Goal: Task Accomplishment & Management: Manage account settings

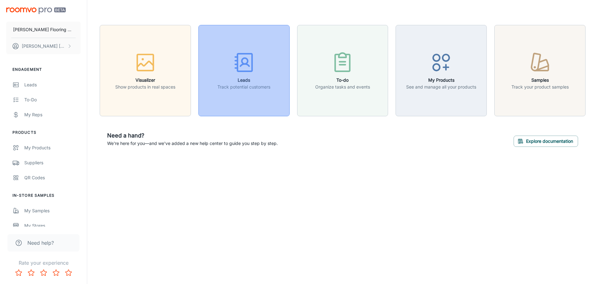
click at [232, 73] on icon "button" at bounding box center [243, 62] width 23 height 23
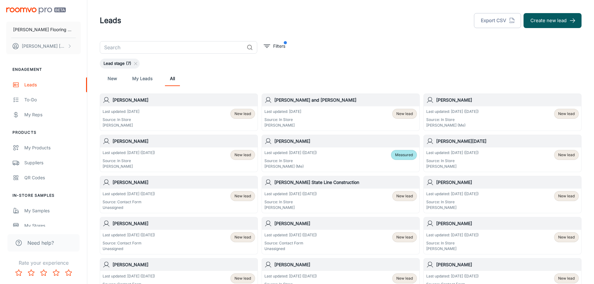
click at [159, 111] on div "Last updated: [DATE] Source: In Store [PERSON_NAME] New lead" at bounding box center [179, 118] width 152 height 19
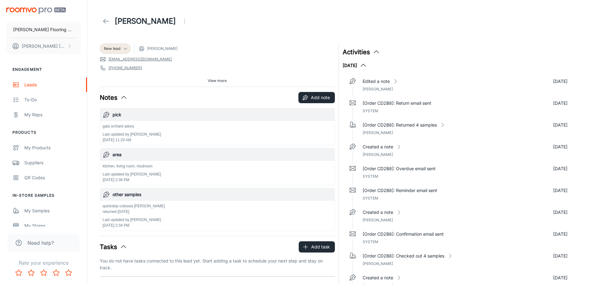
click at [214, 79] on span "View more" at bounding box center [217, 81] width 19 height 6
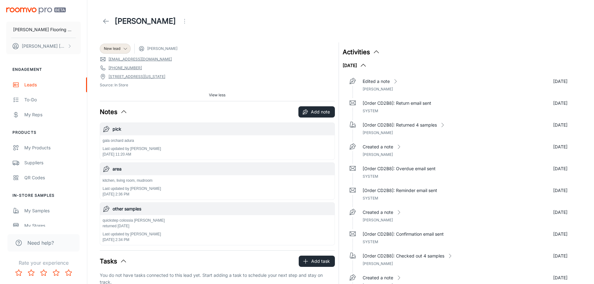
click at [228, 30] on div "[PERSON_NAME]" at bounding box center [340, 20] width 481 height 17
drag, startPoint x: 135, startPoint y: 69, endPoint x: 109, endPoint y: 66, distance: 25.4
click at [109, 66] on span "[PHONE_NUMBER]" at bounding box center [217, 68] width 235 height 6
copy link "[PHONE_NUMBER]"
click at [219, 94] on span "View less" at bounding box center [217, 95] width 17 height 6
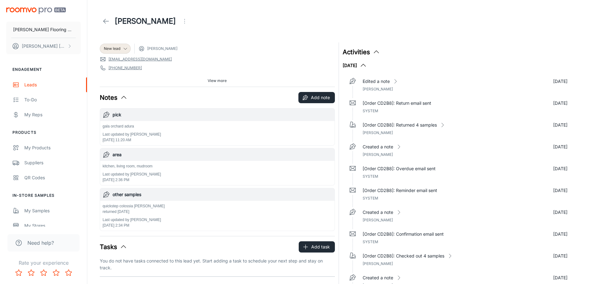
click at [423, 54] on div "Activities" at bounding box center [459, 51] width 235 height 9
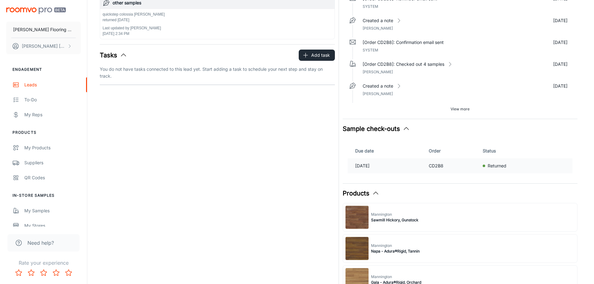
scroll to position [125, 0]
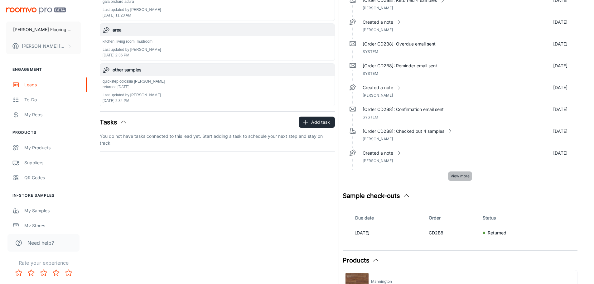
click at [457, 175] on span "View more" at bounding box center [459, 176] width 19 height 6
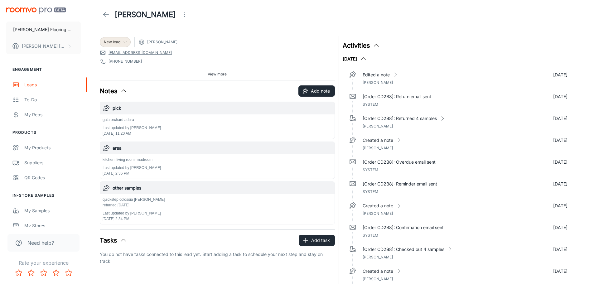
scroll to position [0, 0]
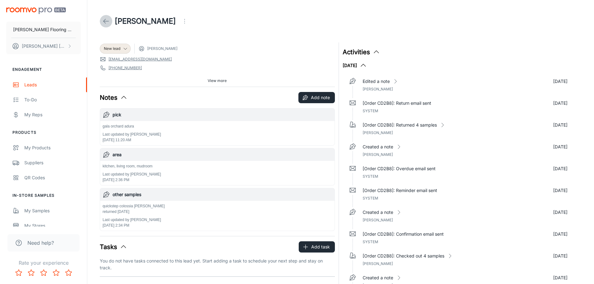
click at [103, 20] on icon at bounding box center [105, 20] width 7 height 7
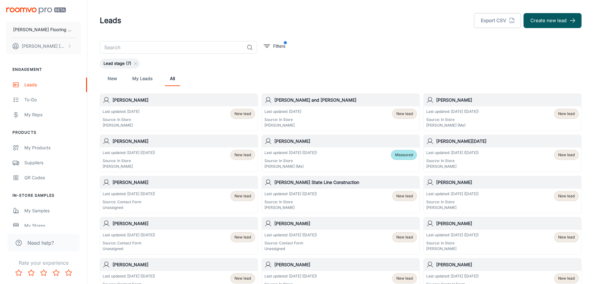
click at [250, 115] on span "New lead" at bounding box center [242, 114] width 17 height 6
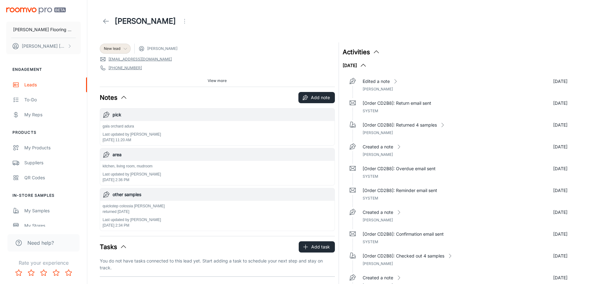
click at [127, 47] on icon at bounding box center [125, 48] width 5 height 5
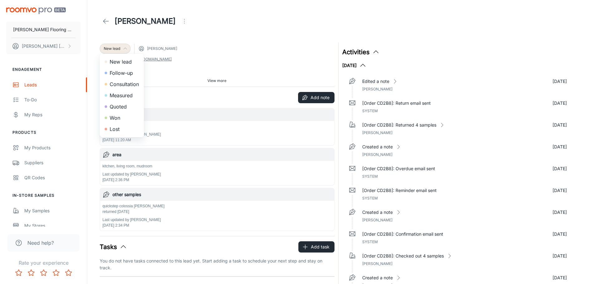
click at [121, 85] on li "Consultation" at bounding box center [122, 84] width 44 height 11
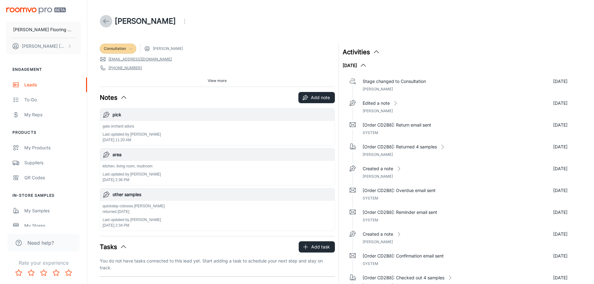
click at [106, 21] on icon at bounding box center [105, 20] width 7 height 7
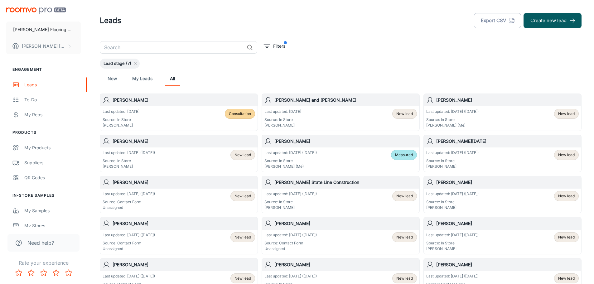
click at [562, 112] on span "New lead" at bounding box center [566, 114] width 17 height 6
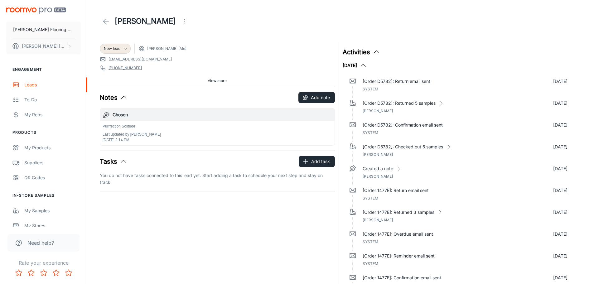
click at [126, 47] on icon at bounding box center [125, 48] width 5 height 5
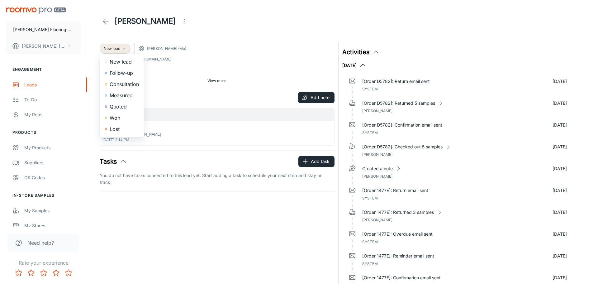
click at [127, 97] on li "Measured" at bounding box center [122, 95] width 44 height 11
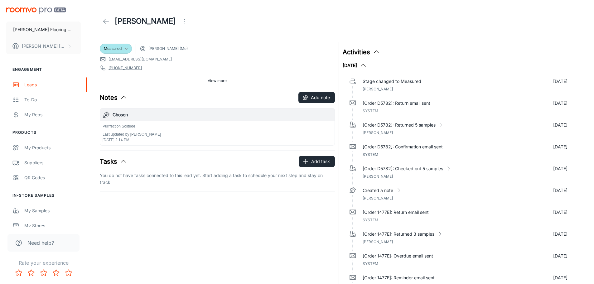
click at [105, 23] on polyline at bounding box center [104, 21] width 2 height 4
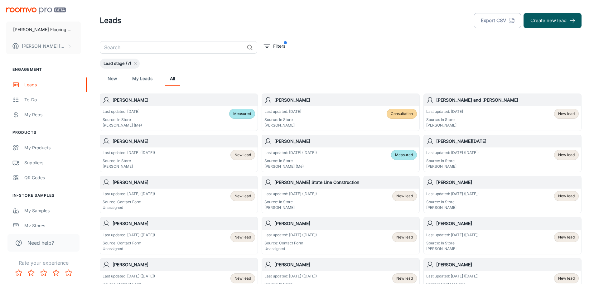
click at [194, 157] on div "Last updated: [DATE] ([DATE]) Source: In Store [PERSON_NAME] New lead" at bounding box center [179, 159] width 152 height 19
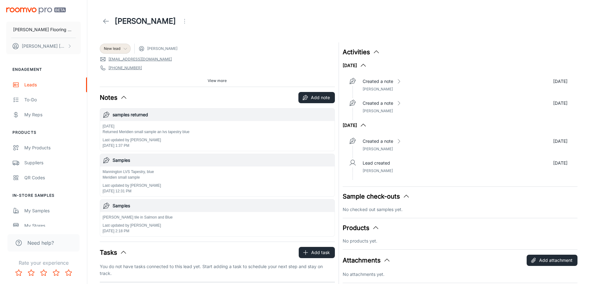
click at [125, 50] on polyline at bounding box center [125, 49] width 3 height 2
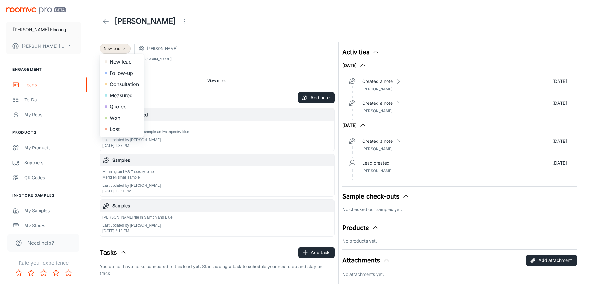
click at [131, 84] on li "Consultation" at bounding box center [122, 84] width 44 height 11
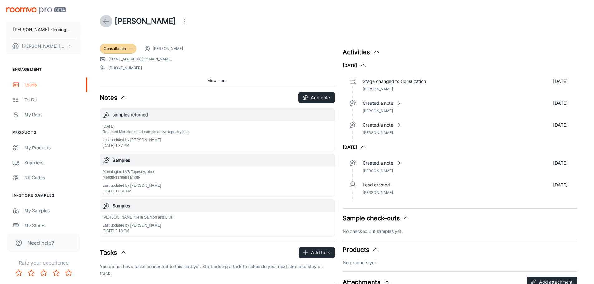
click at [105, 22] on icon at bounding box center [105, 20] width 7 height 7
